Goal: Task Accomplishment & Management: Manage account settings

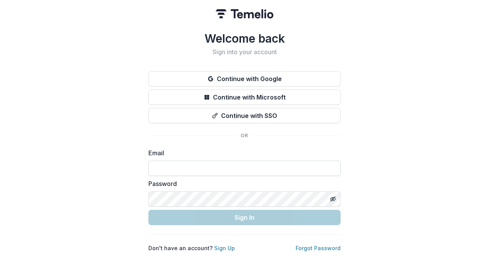
click at [233, 164] on input at bounding box center [245, 168] width 192 height 15
type input "**********"
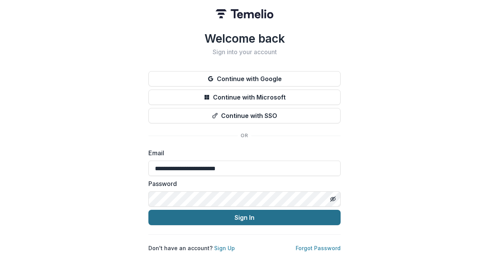
click at [249, 215] on button "Sign In" at bounding box center [245, 217] width 192 height 15
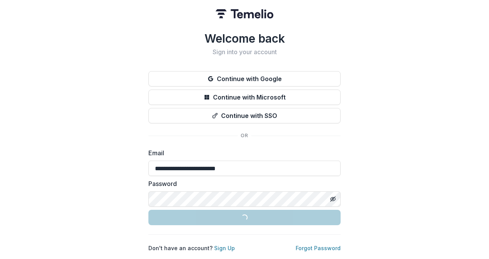
click at [249, 215] on button "Loading... Sign In" at bounding box center [245, 217] width 192 height 15
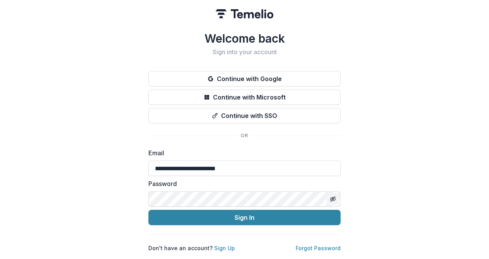
click at [330, 201] on button "Toggle password visibility" at bounding box center [333, 199] width 12 height 12
click at [259, 166] on input at bounding box center [245, 168] width 192 height 15
type input "**********"
click at [149, 210] on button "Sign In" at bounding box center [245, 217] width 192 height 15
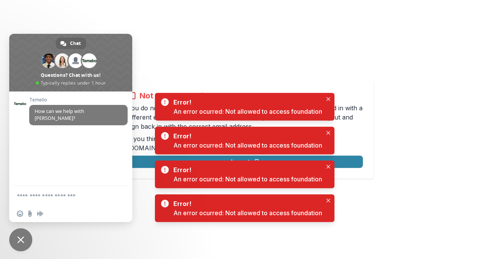
click at [22, 239] on span "Close chat" at bounding box center [20, 240] width 7 height 7
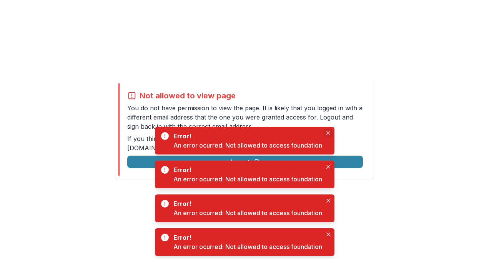
click at [325, 133] on button "Close" at bounding box center [328, 133] width 9 height 9
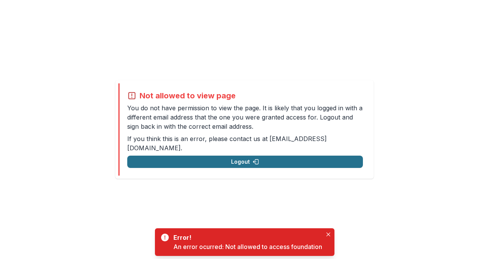
click at [322, 156] on button "Logout" at bounding box center [245, 162] width 236 height 12
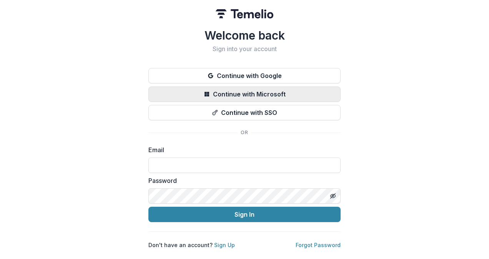
click at [279, 90] on button "Continue with Microsoft" at bounding box center [245, 94] width 192 height 15
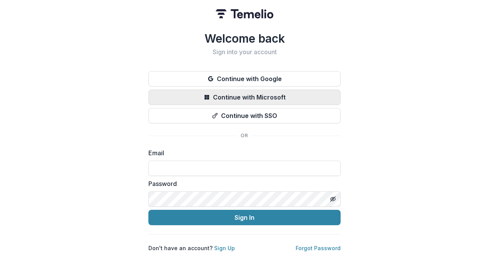
click at [281, 90] on button "Continue with Microsoft" at bounding box center [245, 97] width 192 height 15
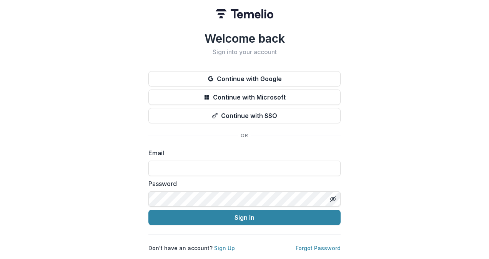
click at [281, 90] on button "Continue with Microsoft" at bounding box center [245, 97] width 192 height 15
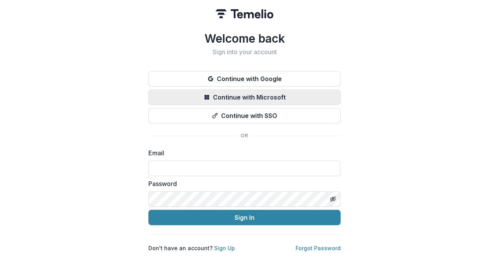
click at [269, 96] on button "Continue with Microsoft" at bounding box center [245, 97] width 192 height 15
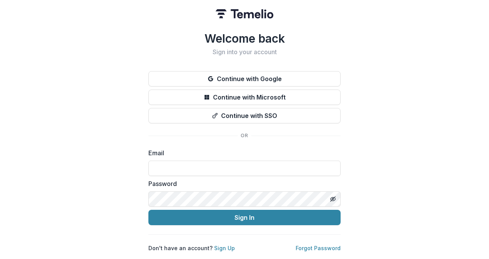
click at [205, 157] on div "Email" at bounding box center [245, 163] width 192 height 28
click at [205, 168] on input at bounding box center [245, 168] width 192 height 15
type input "**********"
click at [149, 210] on button "Sign In" at bounding box center [245, 217] width 192 height 15
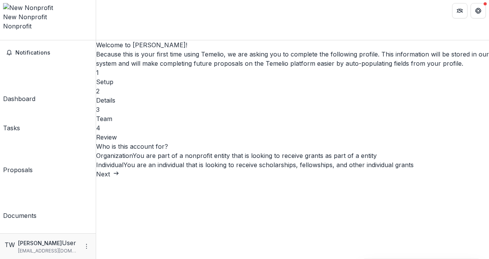
click at [3, 38] on button "Open entity switcher" at bounding box center [3, 38] width 0 height 0
click at [84, 244] on icon "More" at bounding box center [87, 247] width 6 height 6
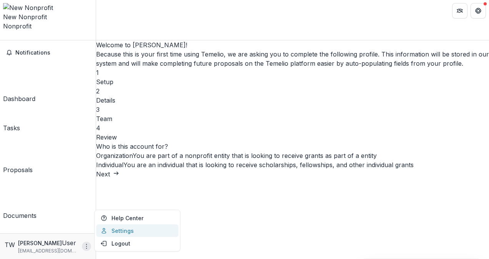
click at [126, 229] on link "Settings" at bounding box center [137, 231] width 82 height 13
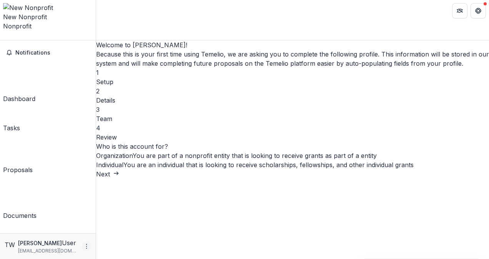
click at [84, 250] on button "More" at bounding box center [86, 246] width 9 height 9
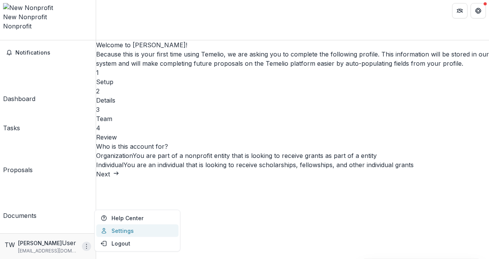
click at [115, 235] on link "Settings" at bounding box center [137, 231] width 82 height 13
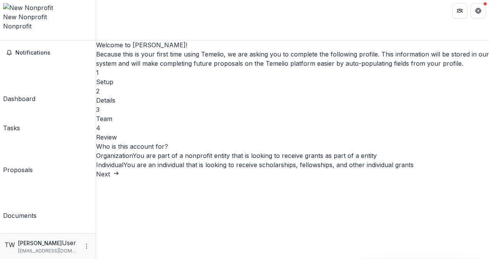
click at [61, 8] on div "New Nonprofit Nonprofit" at bounding box center [48, 17] width 90 height 28
click at [74, 9] on div "New Nonprofit Nonprofit" at bounding box center [48, 17] width 90 height 28
click at [3, 38] on icon "Open entity switcher" at bounding box center [3, 38] width 0 height 0
click at [63, 42] on link "Settings" at bounding box center [66, 40] width 59 height 13
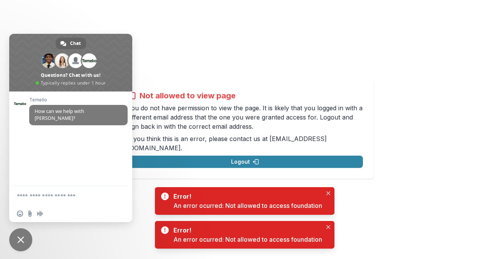
click at [21, 241] on span "Close chat" at bounding box center [20, 240] width 7 height 7
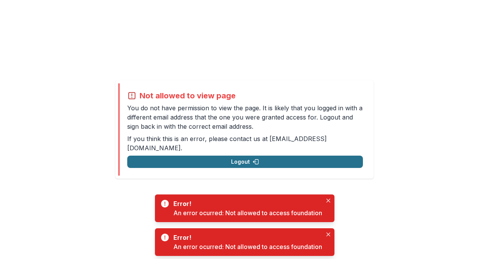
click at [243, 157] on button "Logout" at bounding box center [245, 162] width 236 height 12
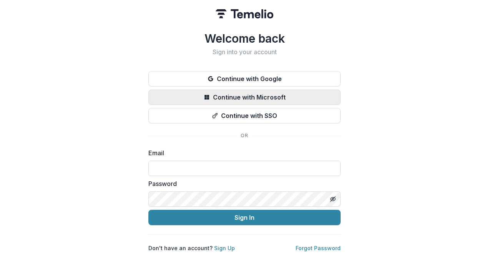
click at [282, 93] on button "Continue with Microsoft" at bounding box center [245, 97] width 192 height 15
drag, startPoint x: 0, startPoint y: 0, endPoint x: 282, endPoint y: 93, distance: 297.4
click at [282, 93] on button "Continue with Microsoft" at bounding box center [245, 97] width 192 height 15
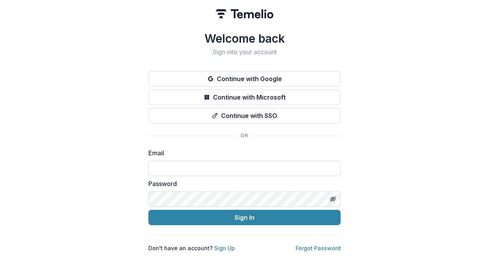
click at [282, 93] on button "Continue with Microsoft" at bounding box center [245, 97] width 192 height 15
click at [221, 246] on link "Sign Up" at bounding box center [224, 248] width 21 height 7
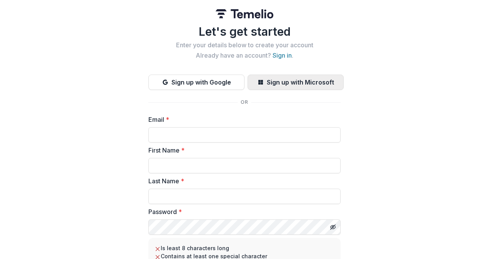
click at [290, 81] on button "Sign up with Microsoft" at bounding box center [296, 82] width 96 height 15
click at [259, 83] on icon "button" at bounding box center [261, 82] width 5 height 5
click at [283, 56] on link "Sign in" at bounding box center [282, 56] width 19 height 8
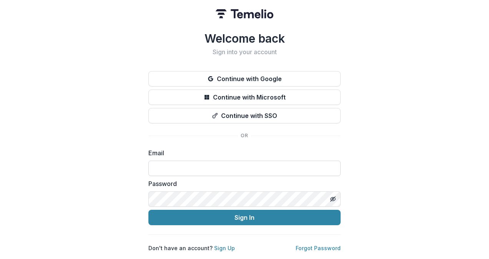
click at [215, 170] on input at bounding box center [245, 168] width 192 height 15
type input "**********"
click at [149, 210] on button "Sign In" at bounding box center [245, 217] width 192 height 15
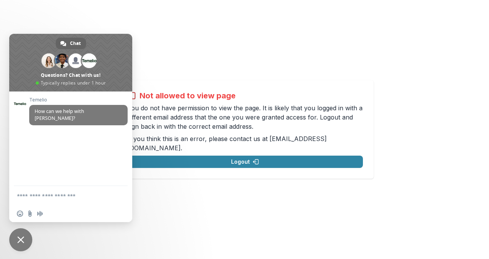
click at [224, 67] on div "Not allowed to view page You do not have permission to view the page. It is lik…" at bounding box center [244, 129] width 489 height 259
click at [62, 195] on textarea "Compose your message..." at bounding box center [63, 195] width 92 height 19
click at [200, 226] on div "Not allowed to view page You do not have permission to view the page. It is lik…" at bounding box center [244, 129] width 489 height 259
click at [22, 237] on span "Close chat" at bounding box center [20, 240] width 7 height 7
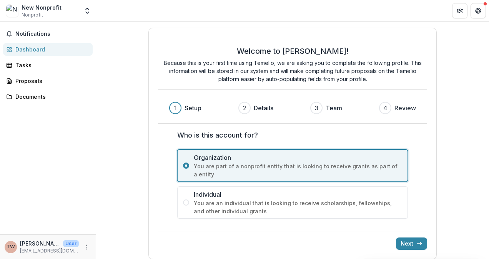
click at [48, 15] on div "New Nonprofit Nonprofit" at bounding box center [42, 10] width 40 height 15
click at [85, 15] on button "Open entity switcher" at bounding box center [87, 10] width 11 height 15
click at [87, 246] on icon "More" at bounding box center [87, 247] width 6 height 6
click at [111, 245] on button "Logout" at bounding box center [137, 243] width 82 height 13
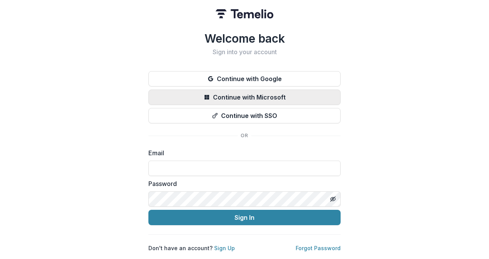
click at [305, 97] on button "Continue with Microsoft" at bounding box center [245, 97] width 192 height 15
drag, startPoint x: 0, startPoint y: 0, endPoint x: 305, endPoint y: 97, distance: 319.8
click at [305, 97] on button "Continue with Microsoft" at bounding box center [245, 97] width 192 height 15
click at [272, 94] on button "Continue with Microsoft" at bounding box center [245, 97] width 192 height 15
click at [245, 94] on button "Continue with Microsoft" at bounding box center [245, 97] width 192 height 15
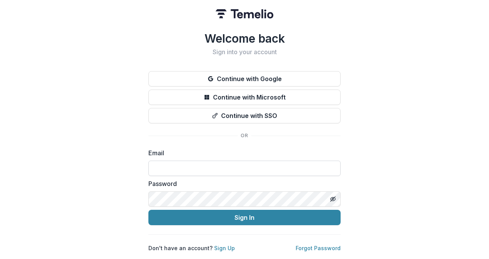
click at [247, 171] on input at bounding box center [245, 168] width 192 height 15
click at [123, 157] on div "Welcome back Sign into your account Continue with Google Continue with Microsof…" at bounding box center [244, 129] width 489 height 259
click at [224, 247] on link "Sign Up" at bounding box center [224, 248] width 21 height 7
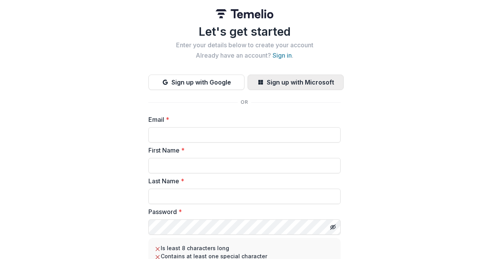
click at [303, 85] on button "Sign up with Microsoft" at bounding box center [296, 82] width 96 height 15
click at [276, 81] on button "Sign up with Microsoft" at bounding box center [296, 82] width 96 height 15
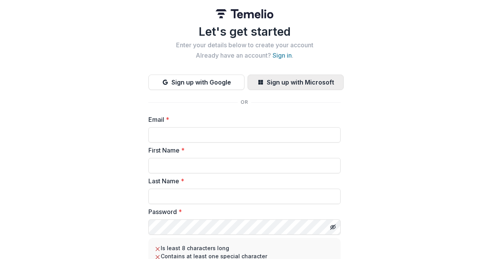
click at [276, 81] on button "Sign up with Microsoft" at bounding box center [296, 82] width 96 height 15
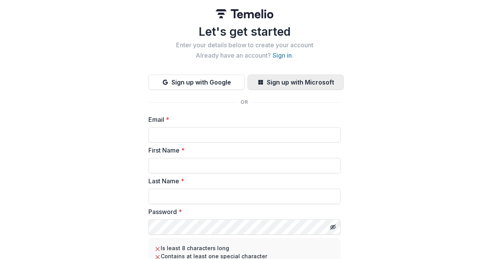
click at [276, 81] on button "Sign up with Microsoft" at bounding box center [296, 82] width 96 height 15
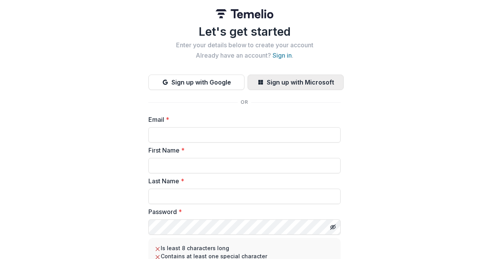
click at [276, 81] on button "Sign up with Microsoft" at bounding box center [296, 82] width 96 height 15
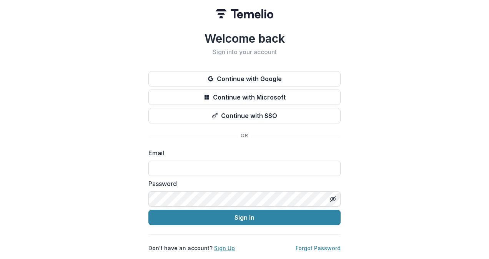
click at [226, 245] on link "Sign Up" at bounding box center [224, 248] width 21 height 7
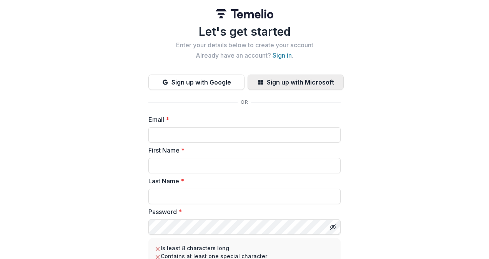
click at [282, 89] on button "Sign up with Microsoft" at bounding box center [296, 82] width 96 height 15
click at [282, 77] on button "Sign up with Microsoft" at bounding box center [296, 82] width 96 height 15
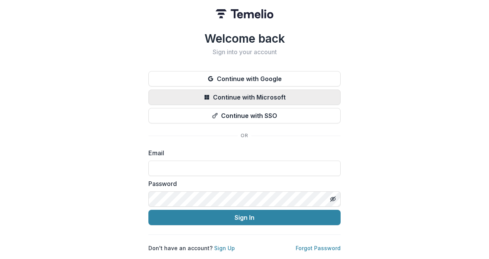
click at [297, 98] on button "Continue with Microsoft" at bounding box center [245, 97] width 192 height 15
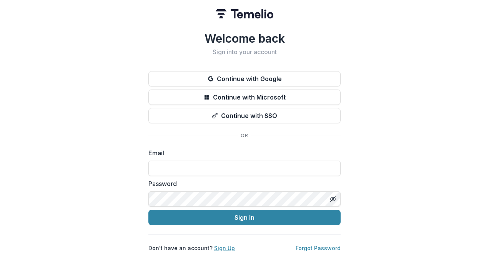
click at [226, 247] on link "Sign Up" at bounding box center [224, 248] width 21 height 7
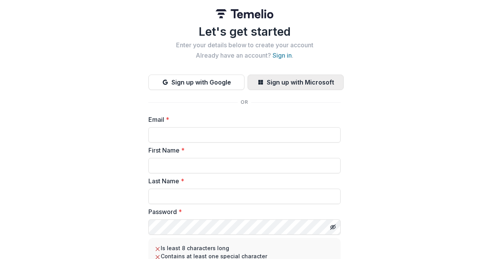
click at [296, 85] on button "Sign up with Microsoft" at bounding box center [296, 82] width 96 height 15
